Goal: Task Accomplishment & Management: Complete application form

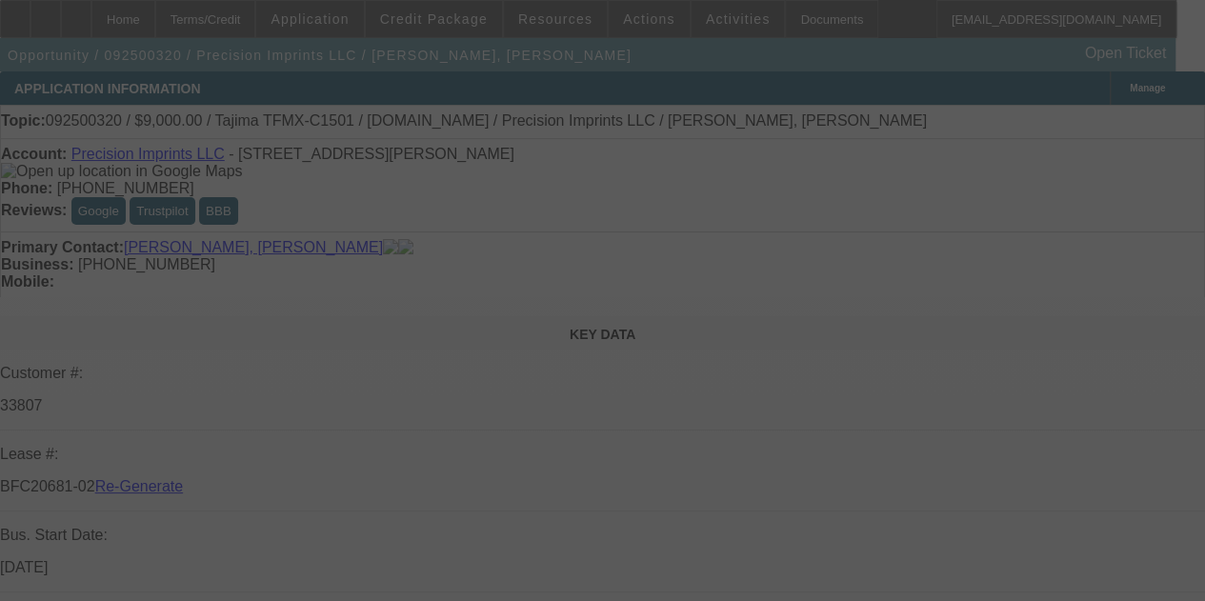
select select "3"
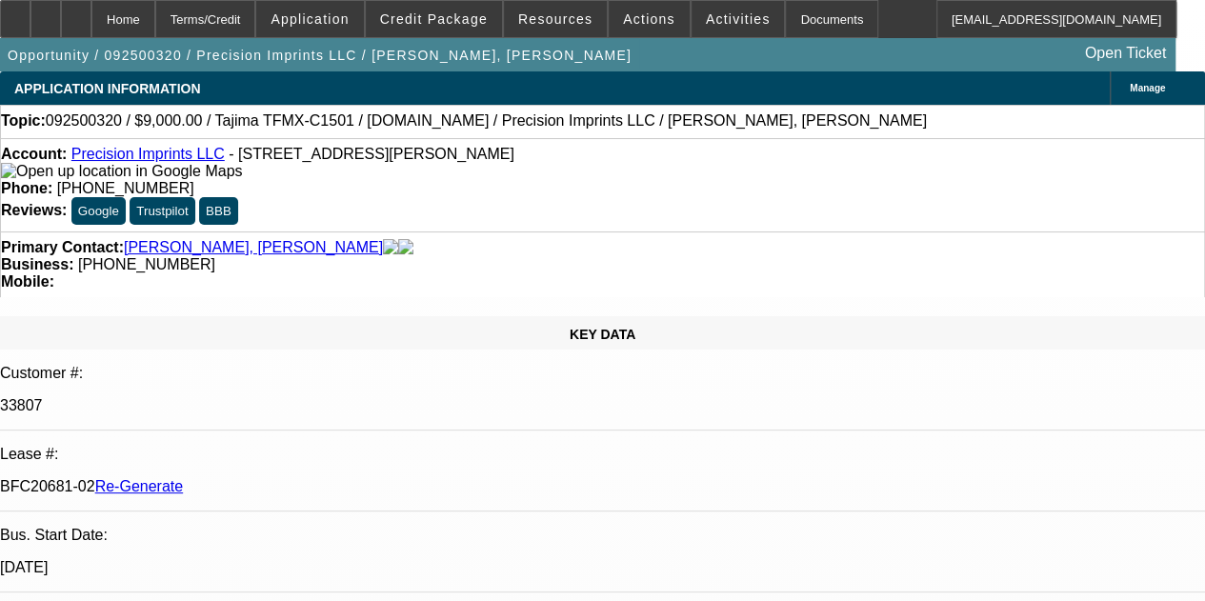
select select "0"
select select "2"
select select "0.1"
select select "4"
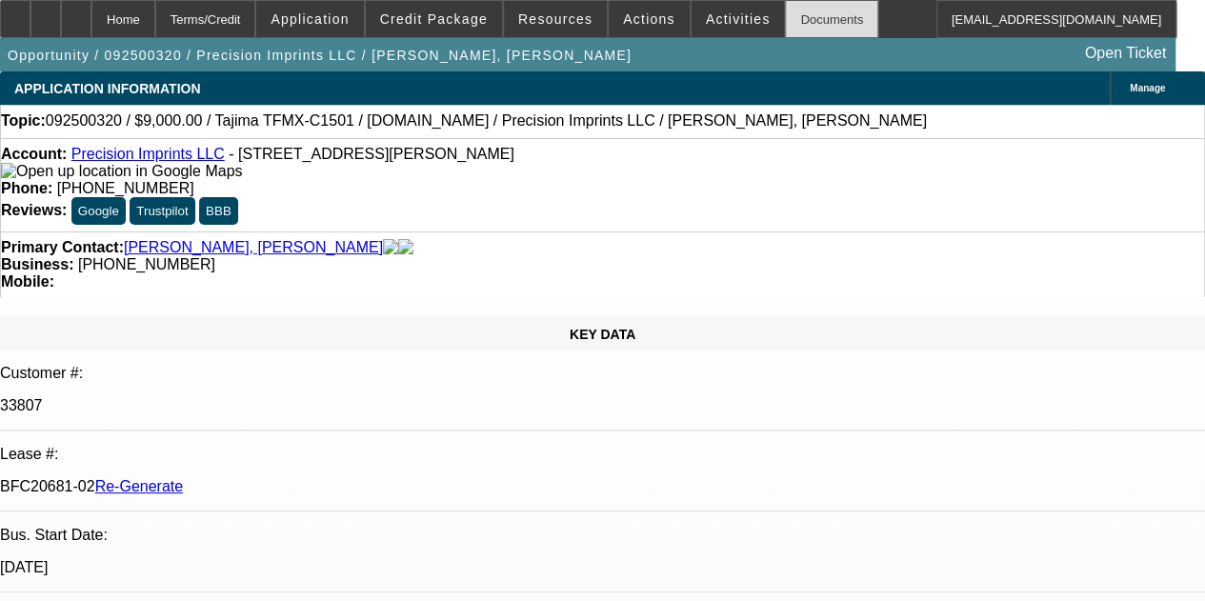
click at [785, 35] on div "Documents" at bounding box center [831, 19] width 93 height 38
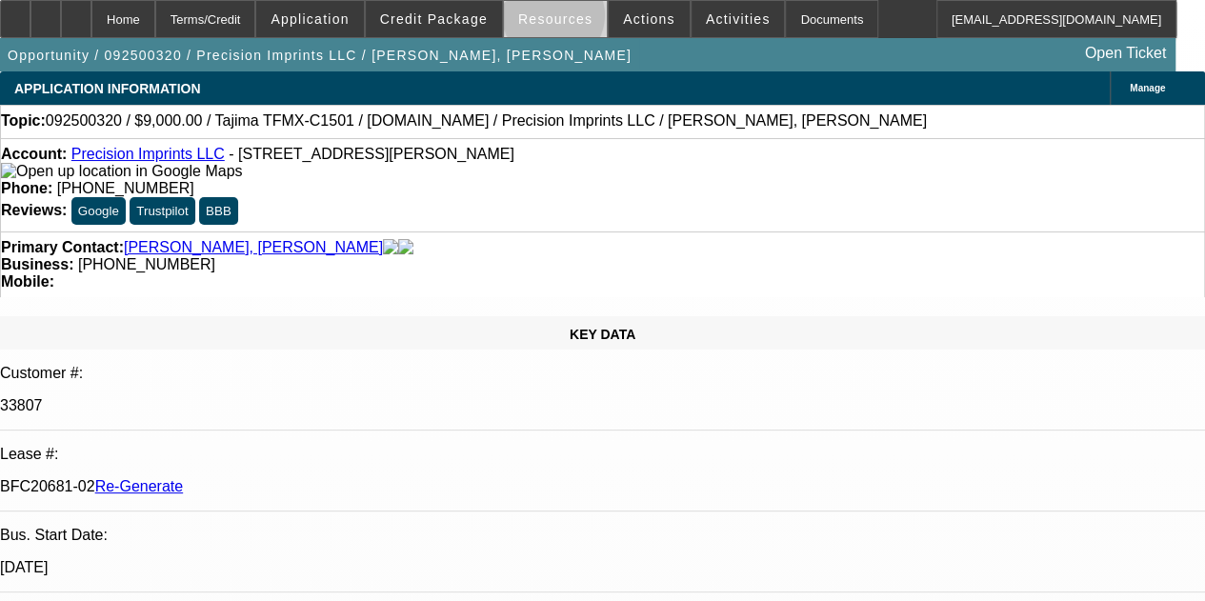
click at [555, 20] on span "Resources" at bounding box center [555, 18] width 74 height 15
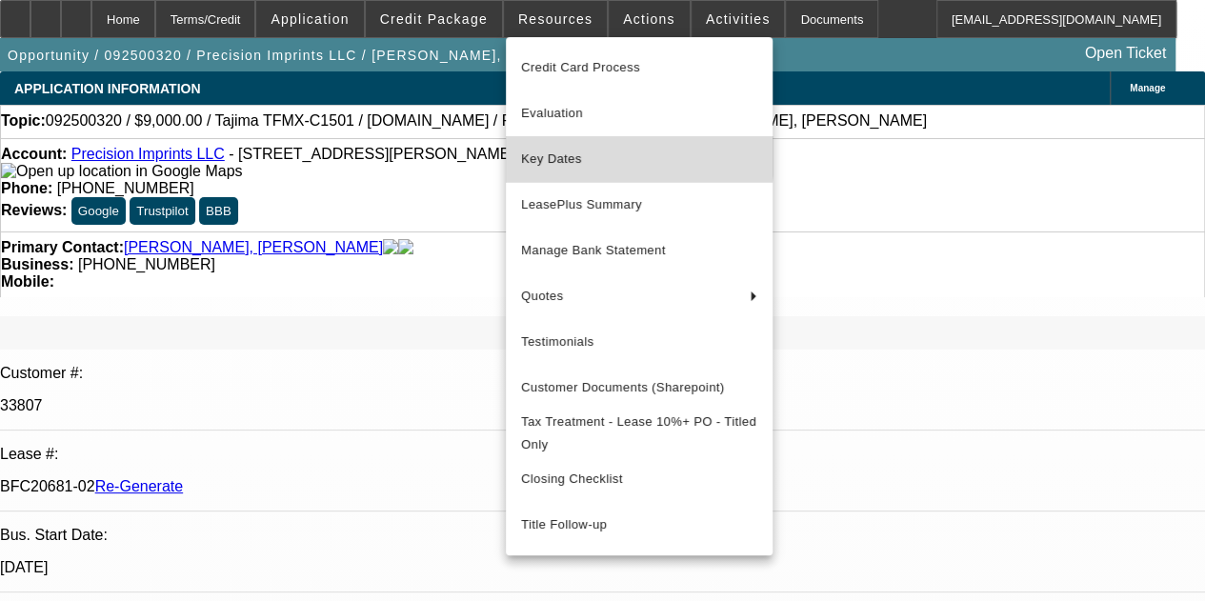
click at [564, 154] on span "Key Dates" at bounding box center [639, 159] width 236 height 23
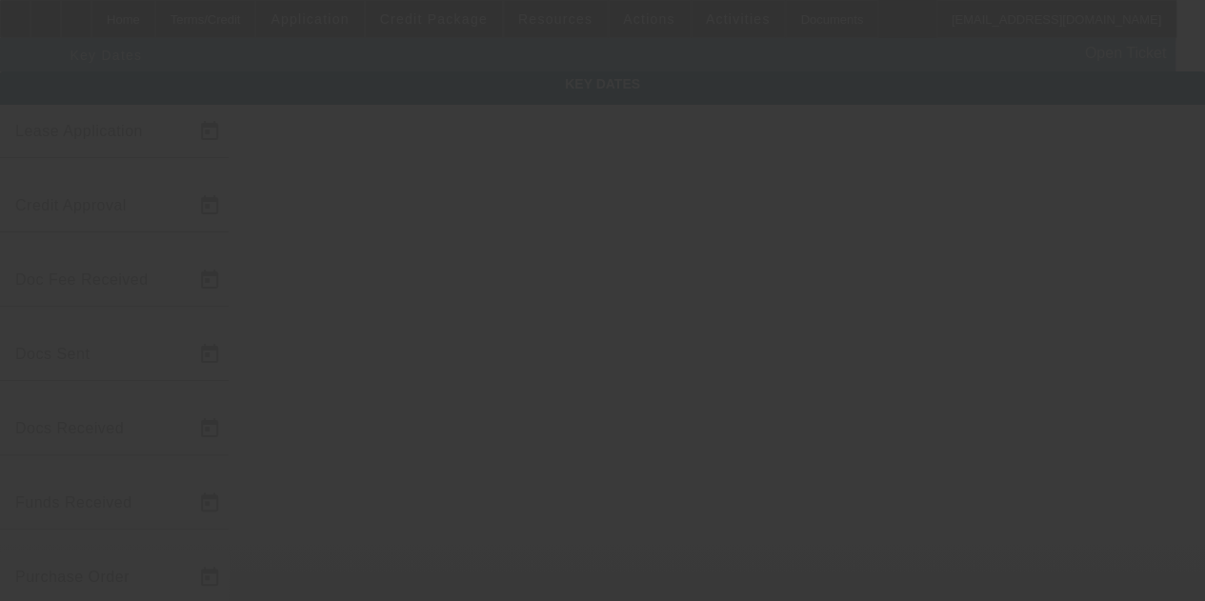
type input "9/15/2025"
type input "10/1/2025"
type input "10/3/2025"
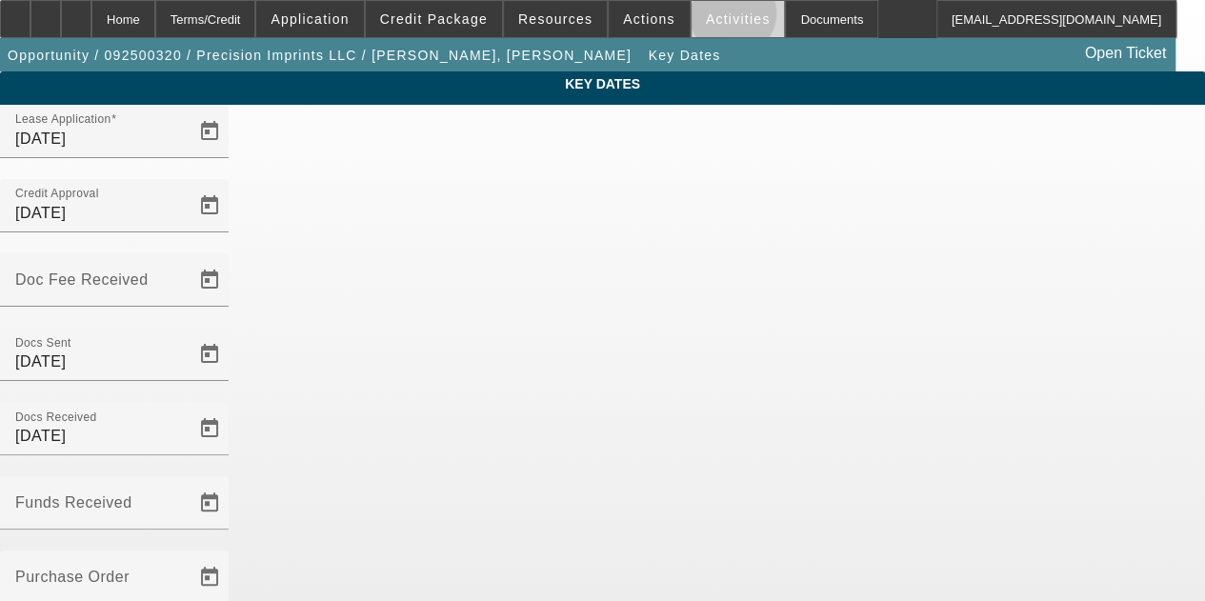
click at [707, 18] on span "Activities" at bounding box center [738, 18] width 65 height 15
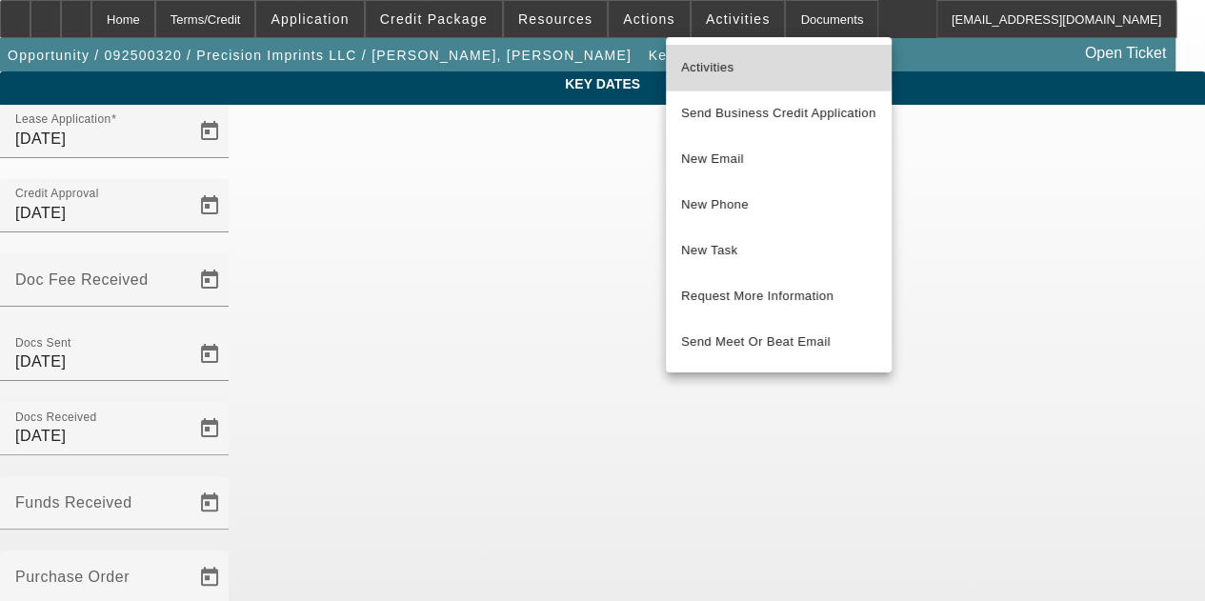
click at [712, 60] on span "Activities" at bounding box center [778, 67] width 195 height 23
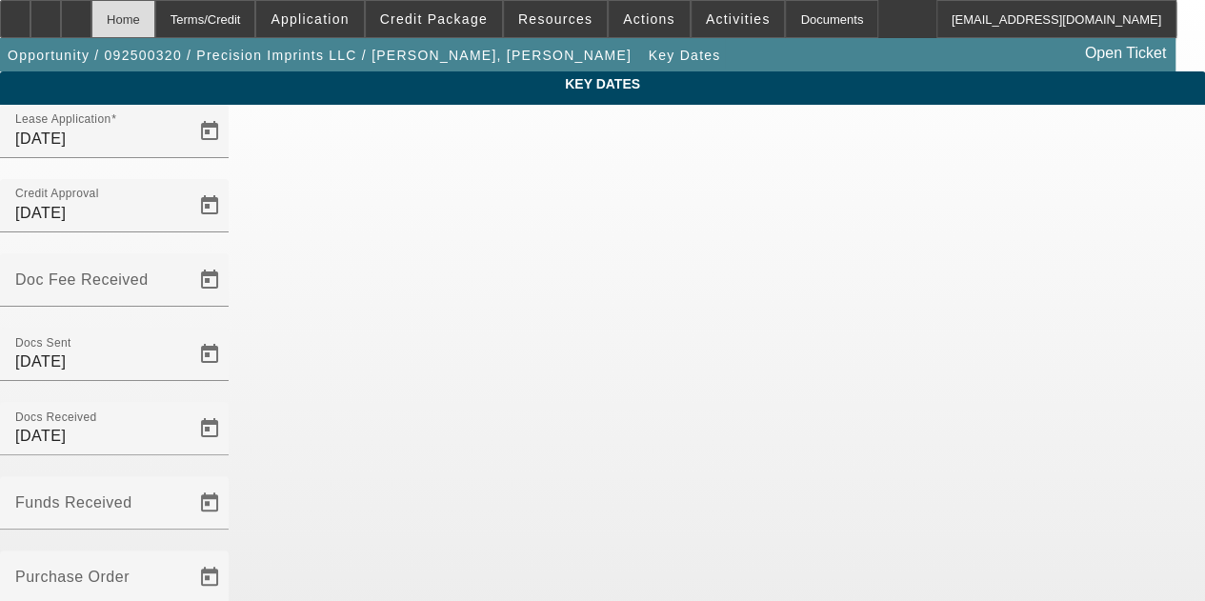
click at [155, 20] on div "Home" at bounding box center [123, 19] width 64 height 38
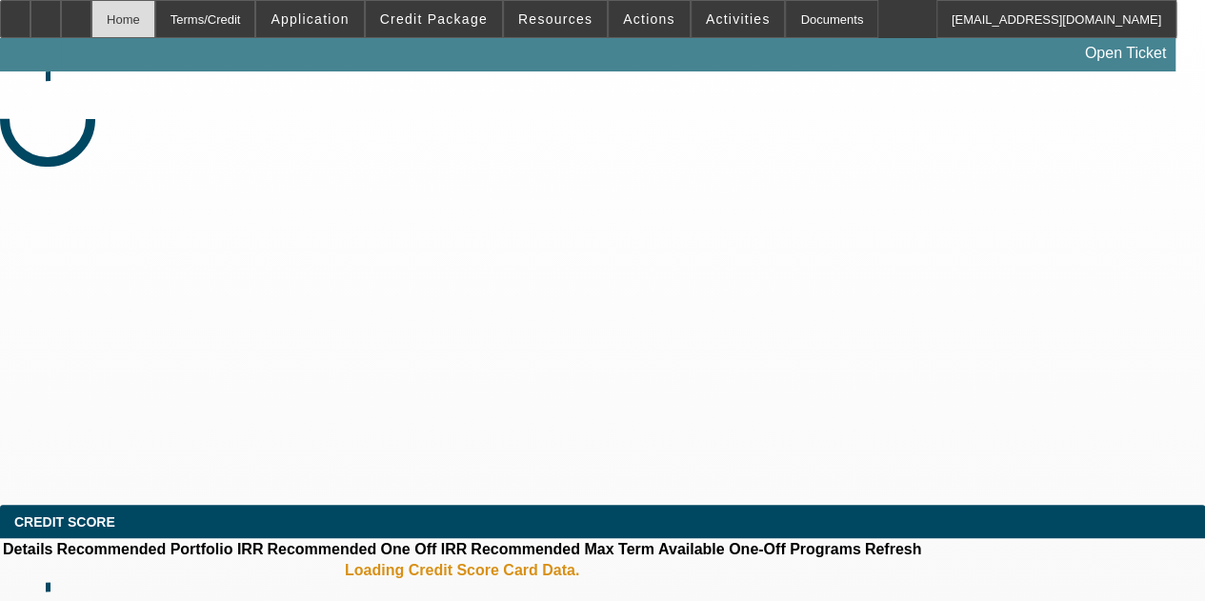
select select "3"
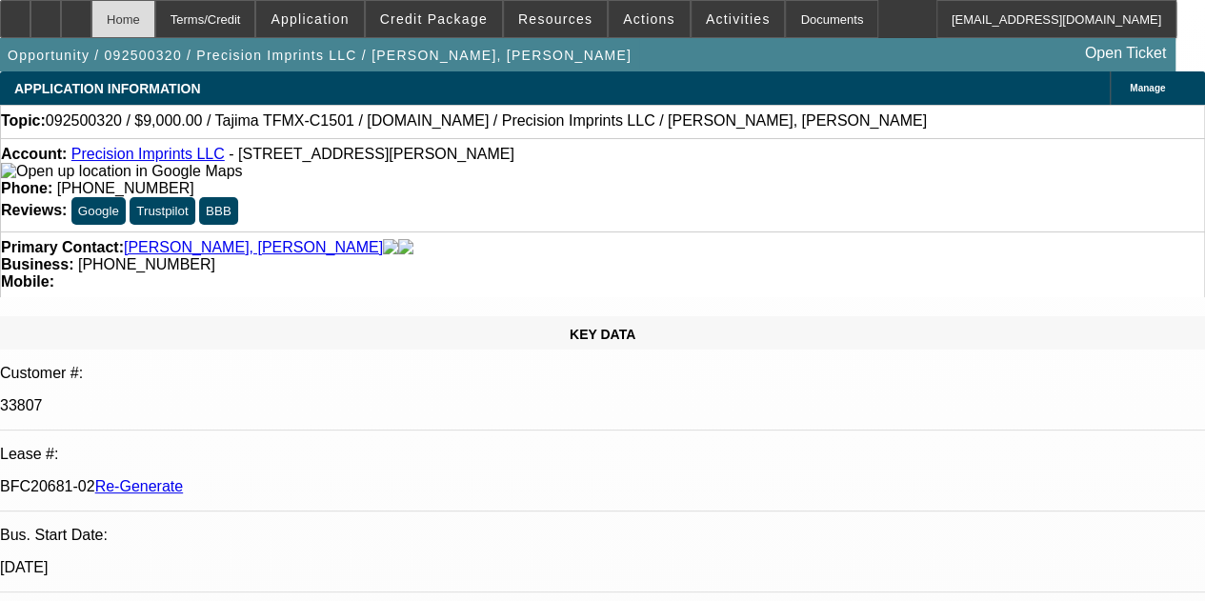
select select "0"
select select "2"
select select "0.1"
select select "4"
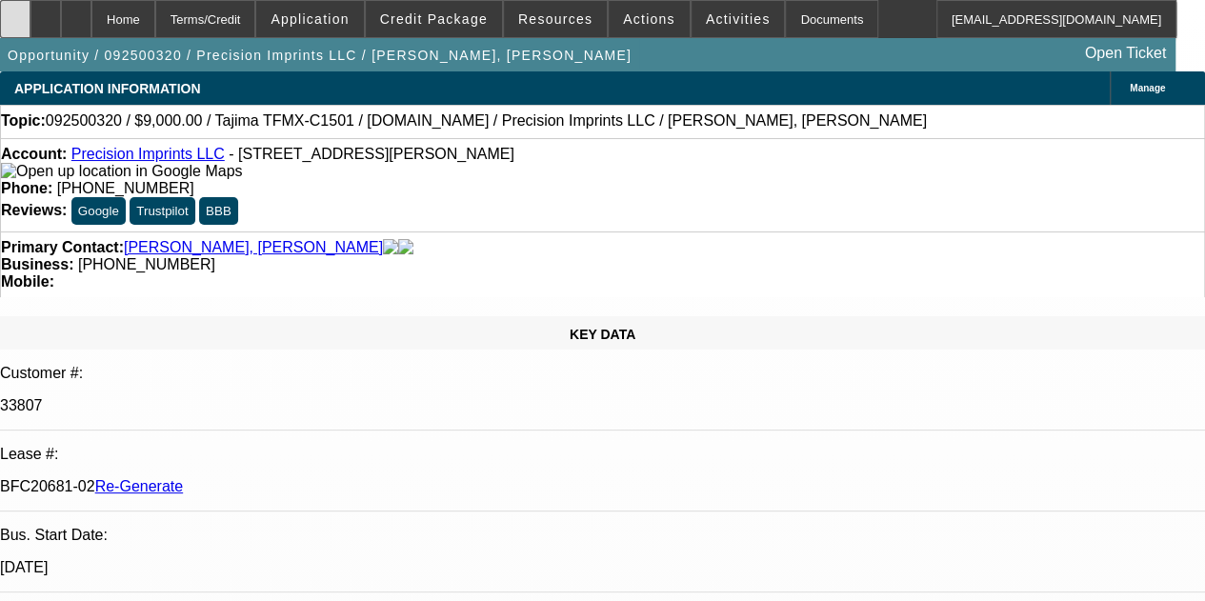
click at [15, 12] on icon at bounding box center [15, 12] width 0 height 0
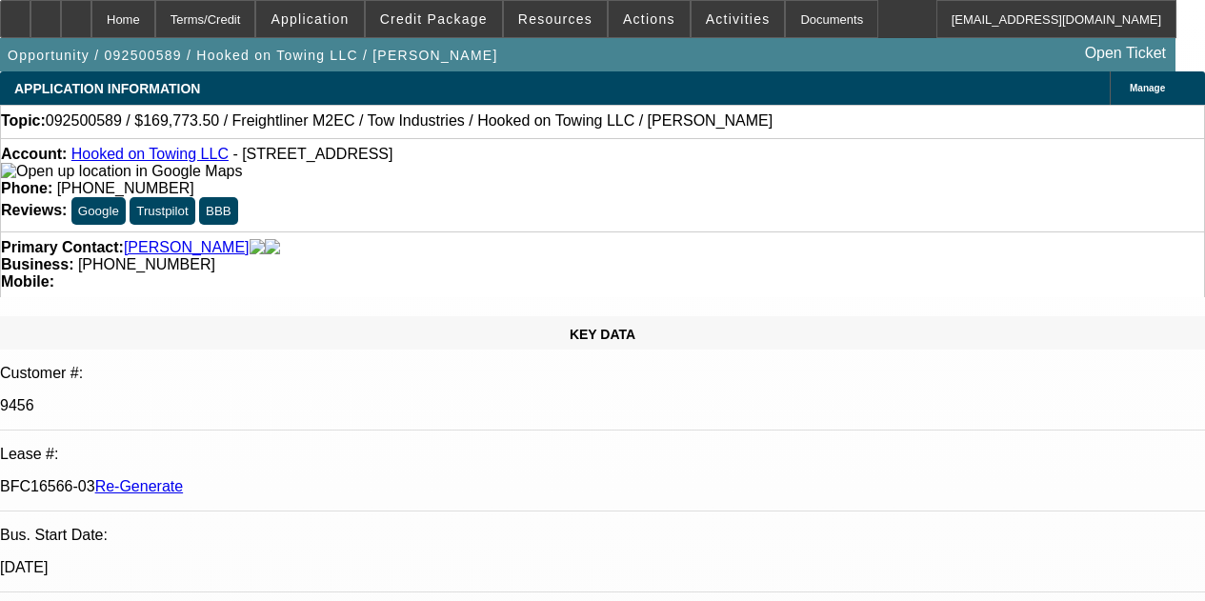
select select "4"
select select "0"
select select "2"
select select "0.1"
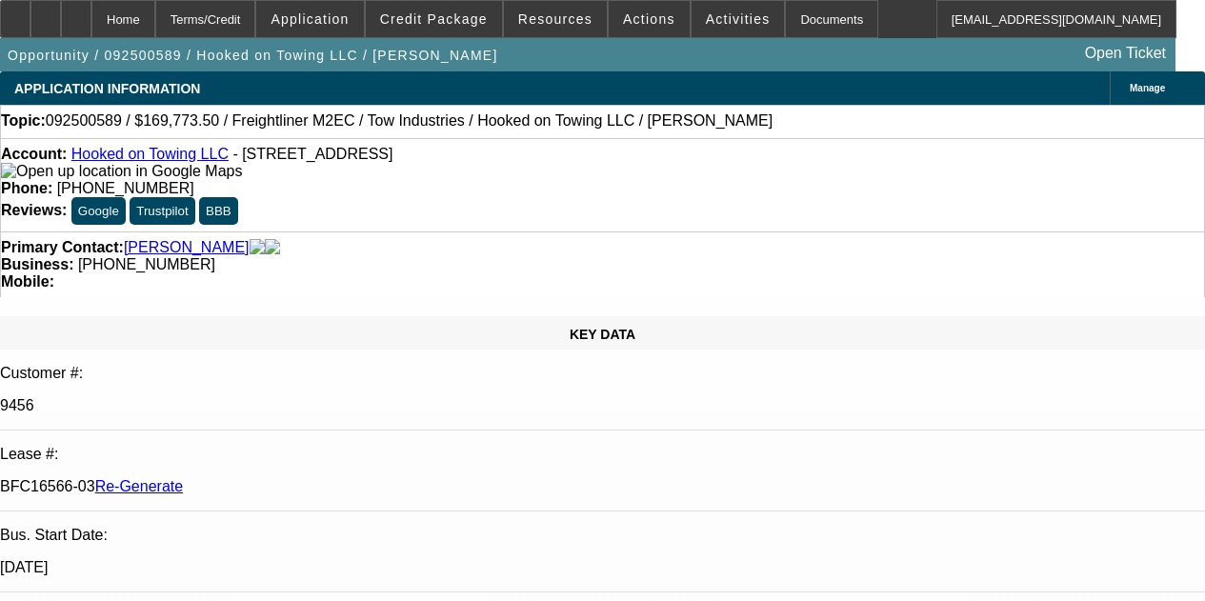
select select "4"
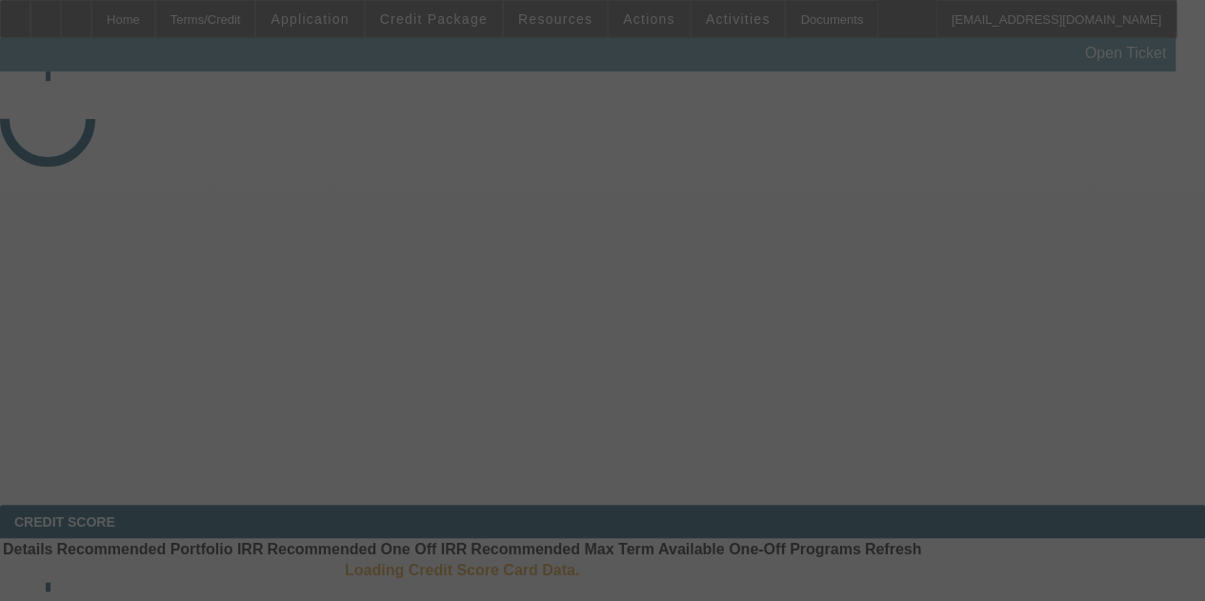
select select "3"
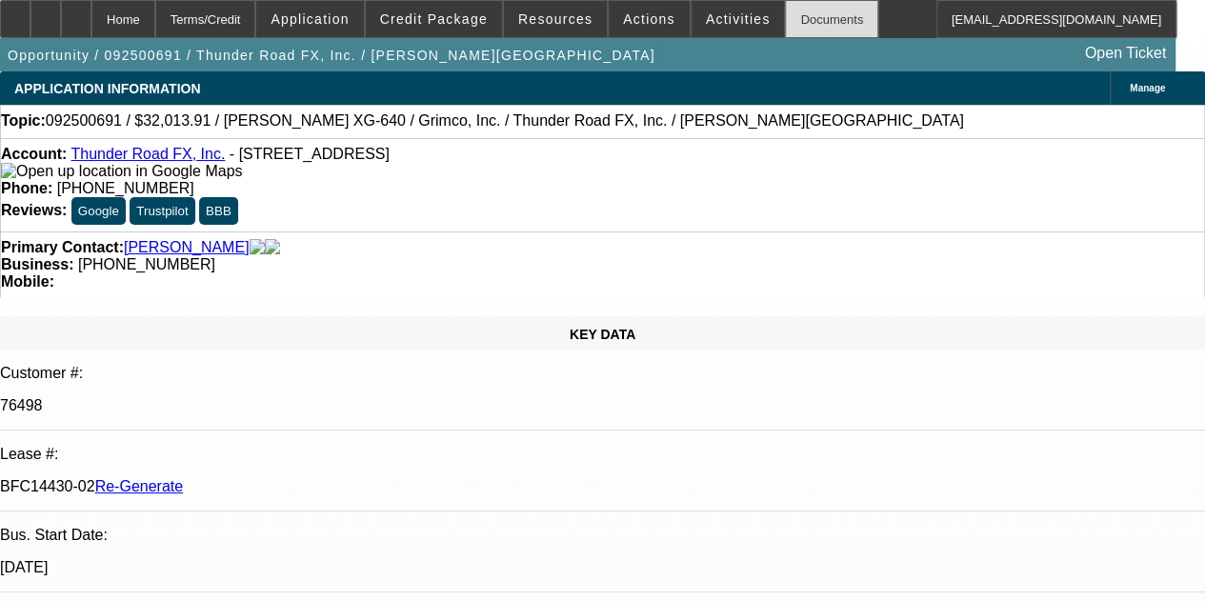
select select "0"
select select "3"
select select "0"
select select "2"
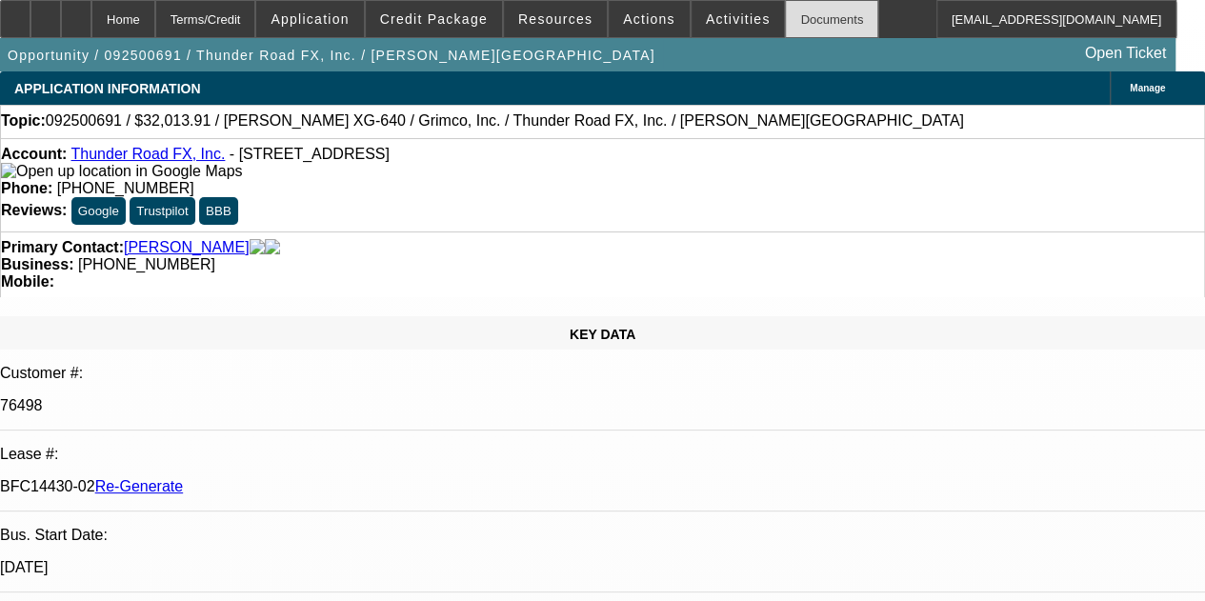
click at [789, 20] on div "Documents" at bounding box center [831, 19] width 93 height 38
click at [702, 7] on span at bounding box center [738, 19] width 93 height 46
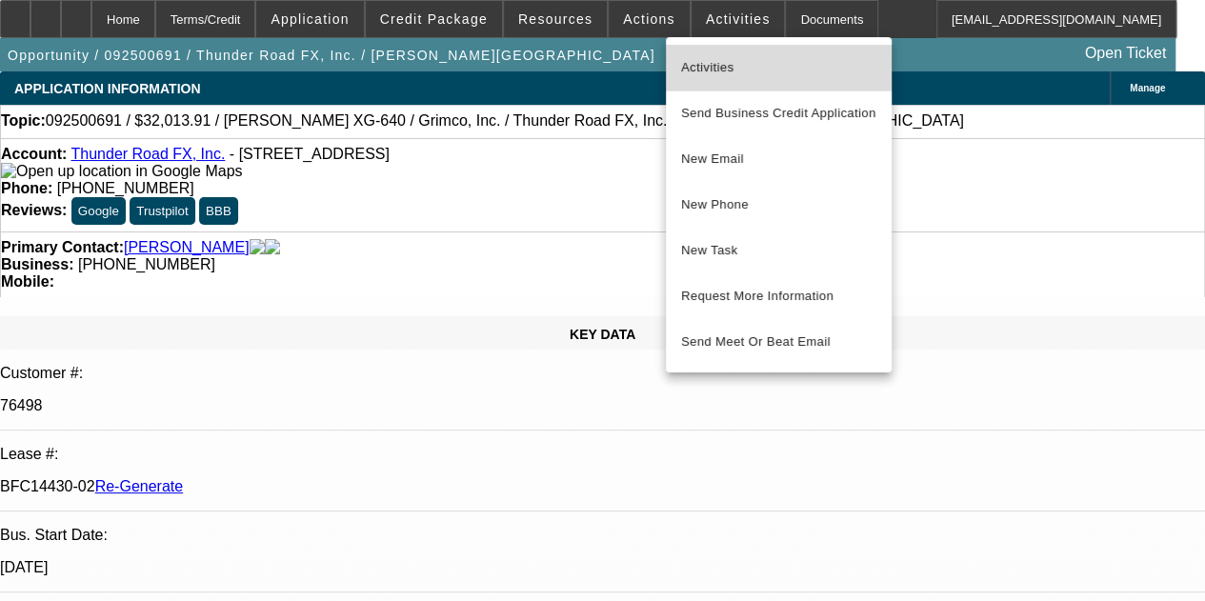
click at [699, 56] on span "Activities" at bounding box center [778, 67] width 195 height 23
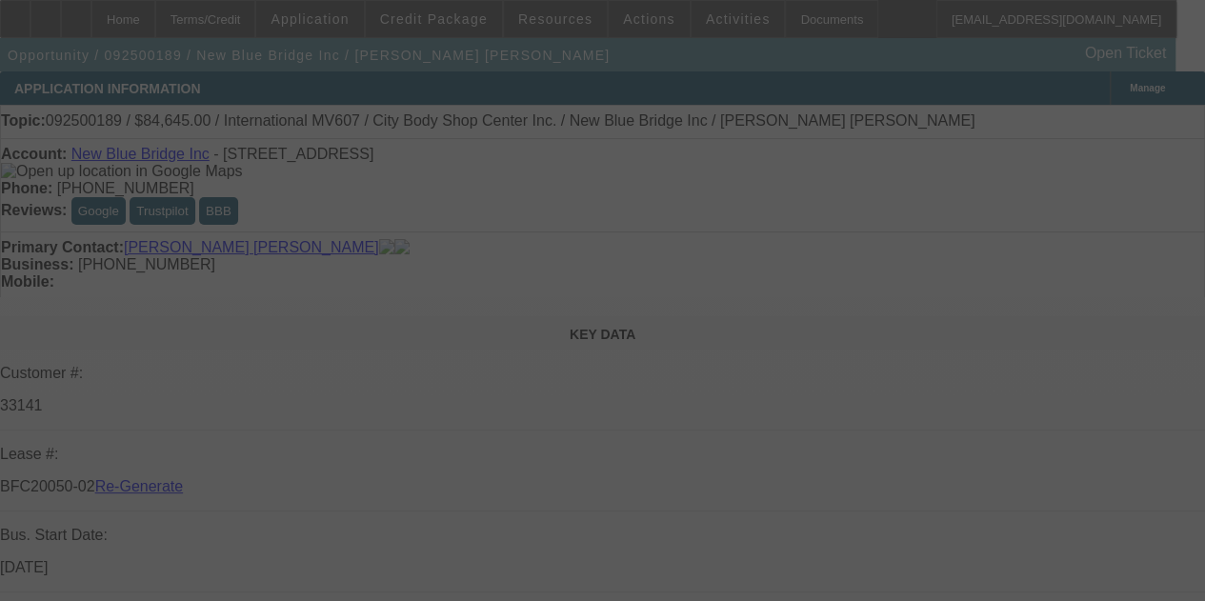
select select "3"
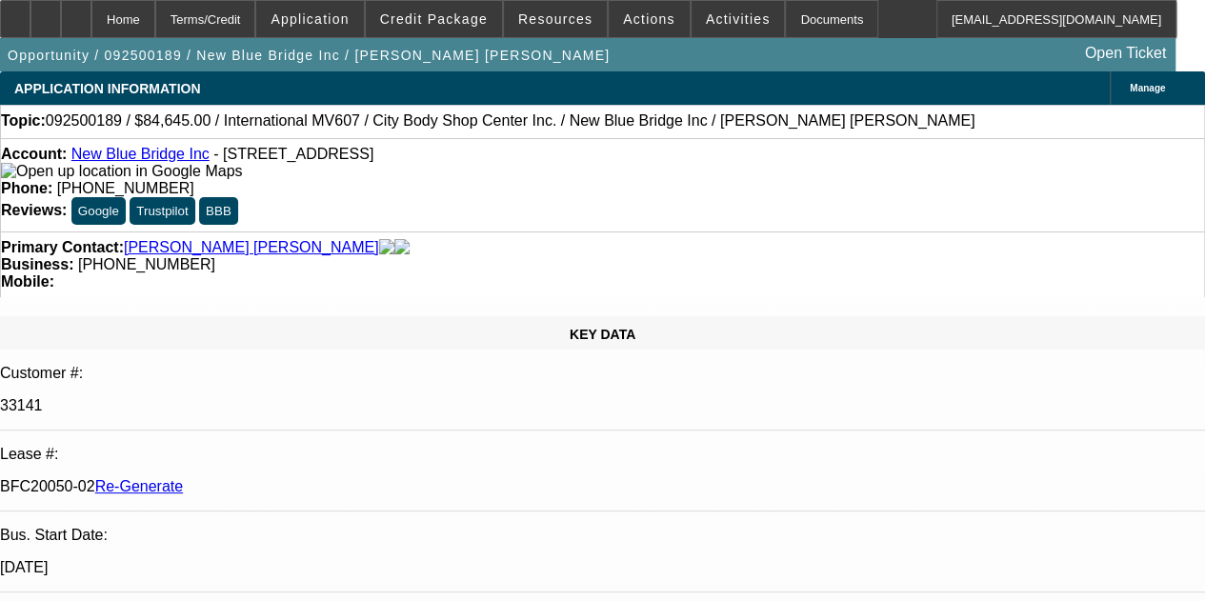
select select "0"
select select "2"
select select "0.1"
select select "4"
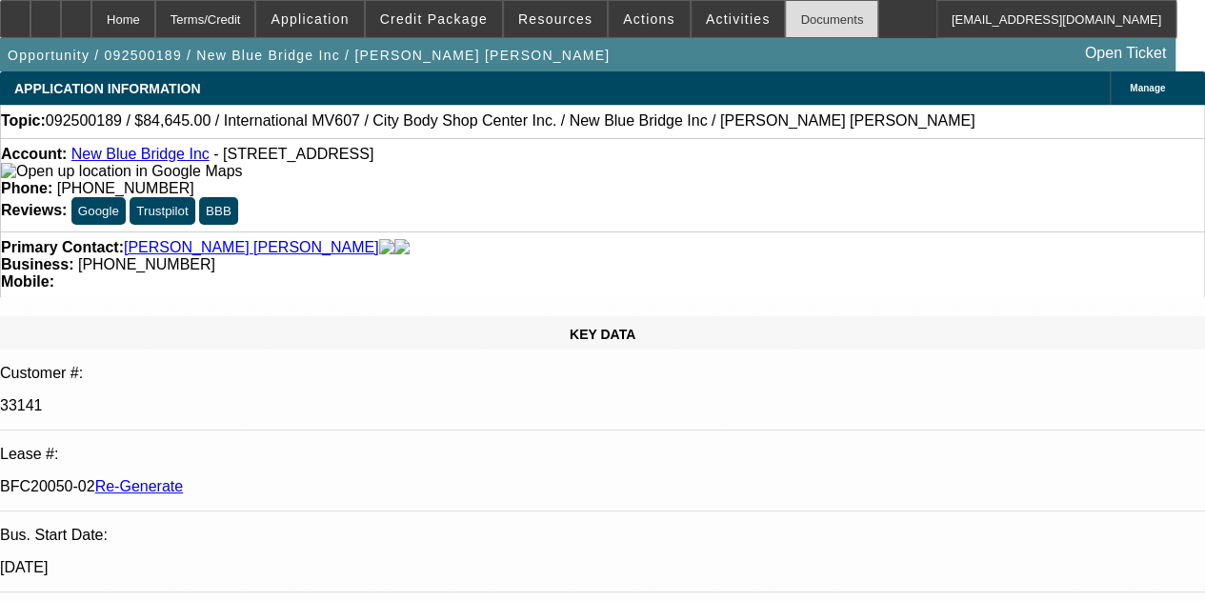
click at [785, 12] on div "Documents" at bounding box center [831, 19] width 93 height 38
click at [706, 16] on span "Activities" at bounding box center [738, 18] width 65 height 15
